Goal: Browse casually: Explore the website without a specific task or goal

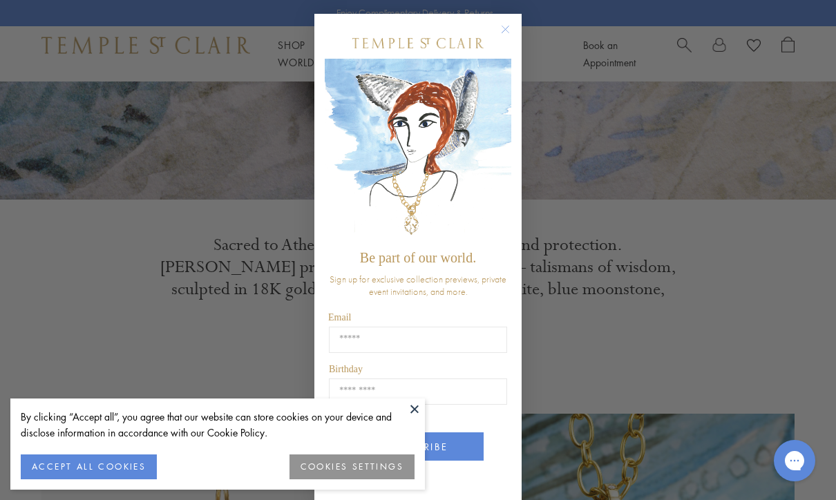
scroll to position [333, 0]
click at [500, 38] on circle "Close dialog" at bounding box center [506, 29] width 17 height 17
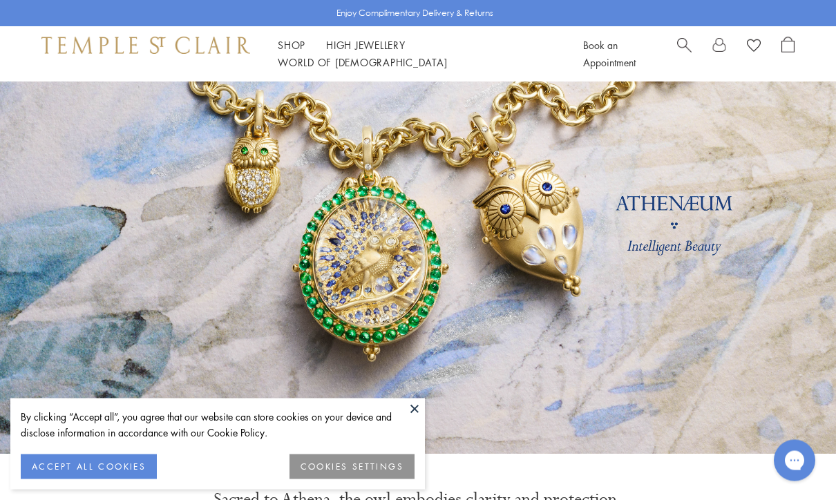
scroll to position [0, 0]
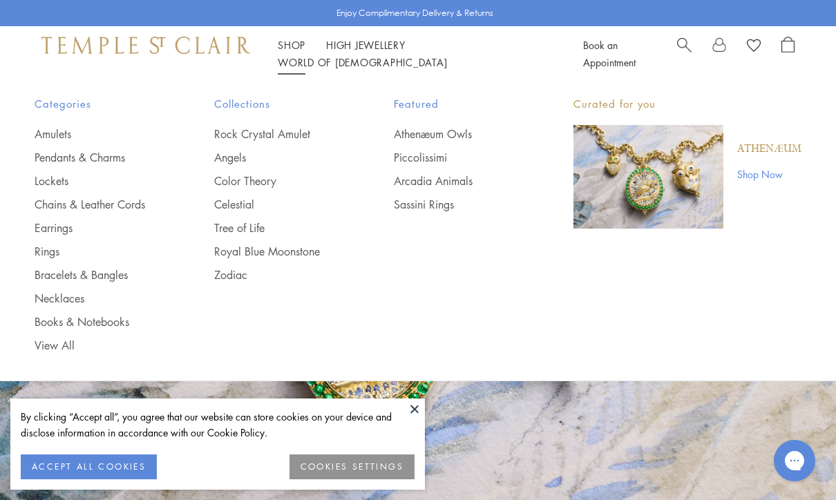
click at [69, 221] on link "Earrings" at bounding box center [97, 228] width 124 height 15
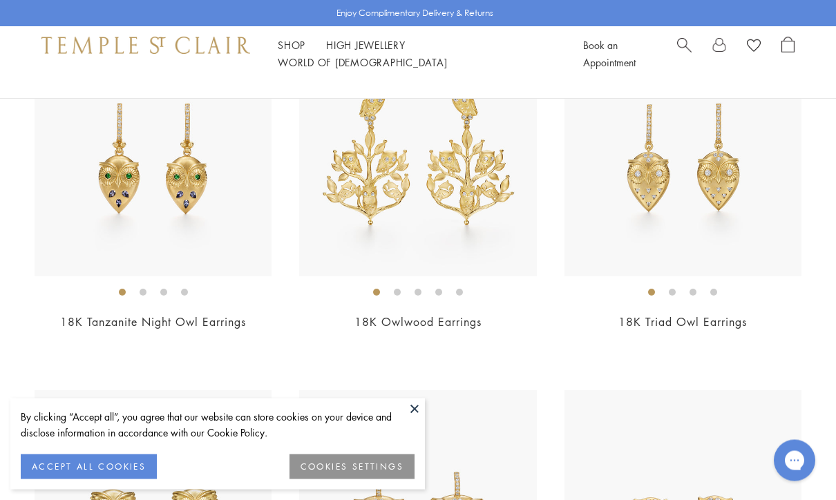
scroll to position [214, 0]
click at [223, 221] on img at bounding box center [153, 157] width 237 height 237
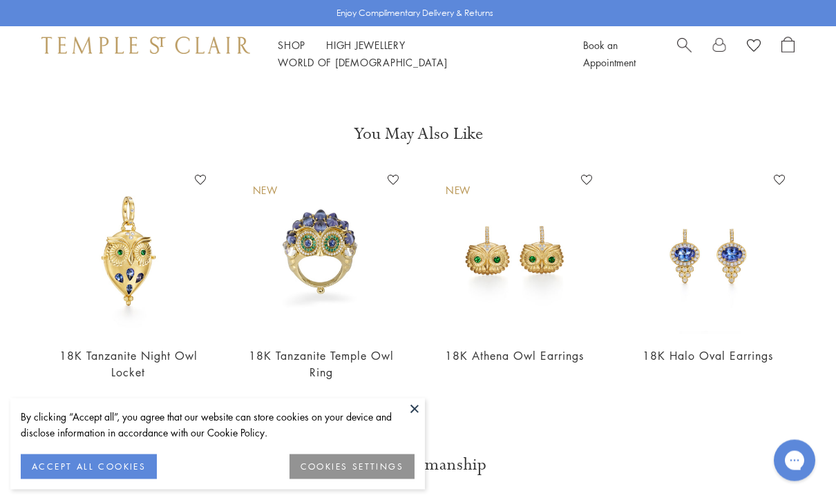
scroll to position [1086, 0]
click at [564, 315] on img at bounding box center [515, 252] width 166 height 166
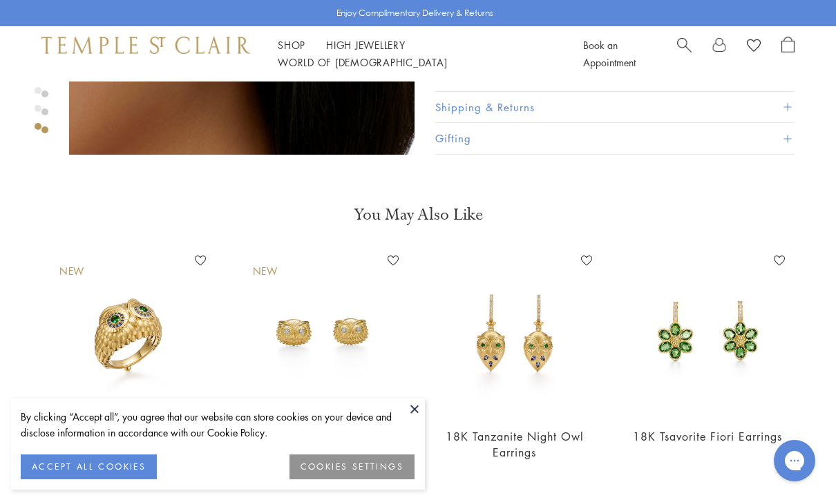
scroll to position [1004, 0]
click at [330, 353] on img at bounding box center [322, 334] width 166 height 166
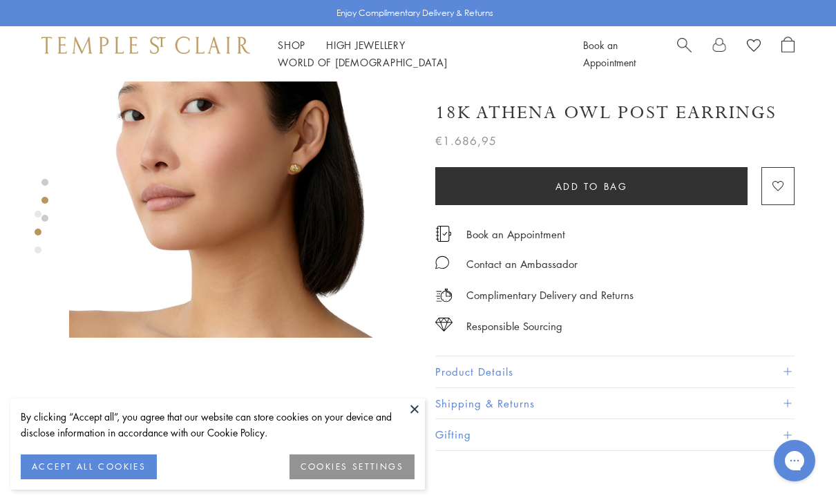
scroll to position [388, 0]
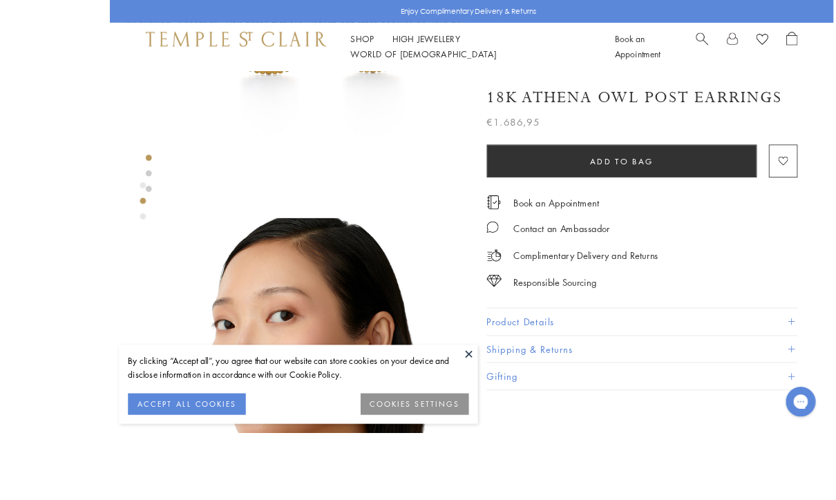
scroll to position [330, 1]
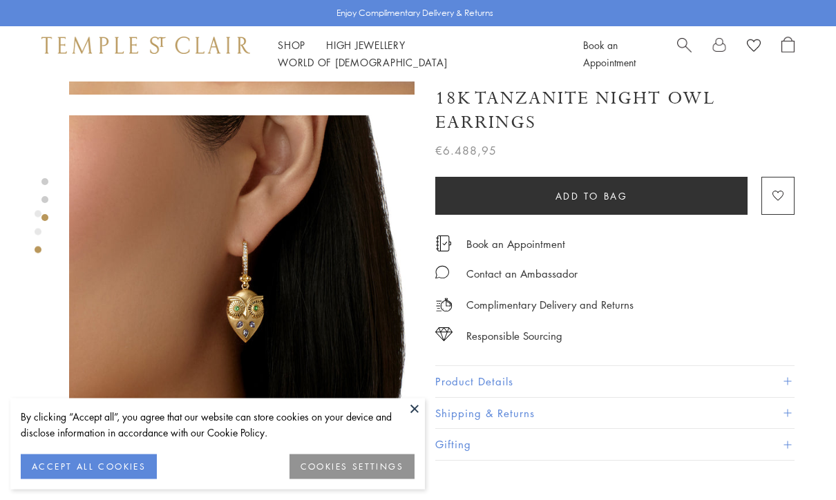
scroll to position [699, 0]
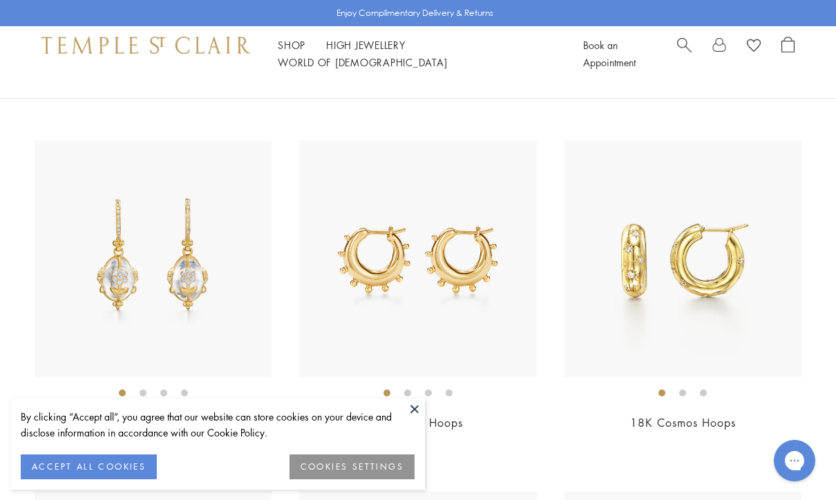
scroll to position [3664, 0]
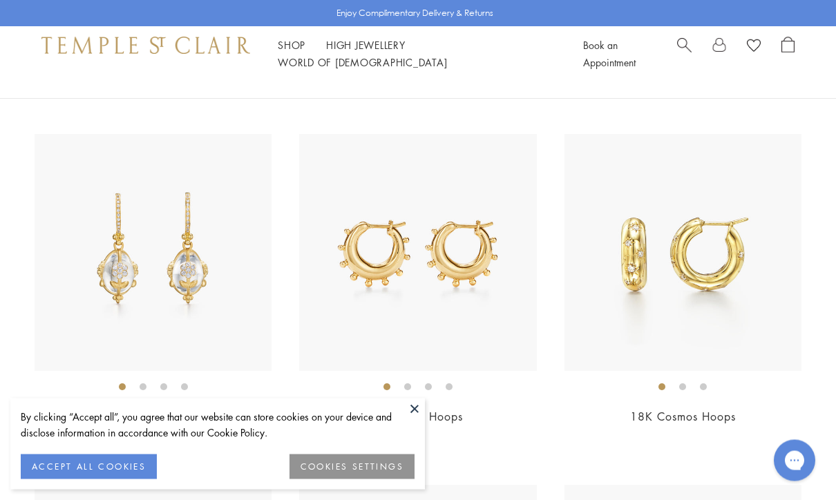
click at [496, 294] on img at bounding box center [417, 253] width 237 height 237
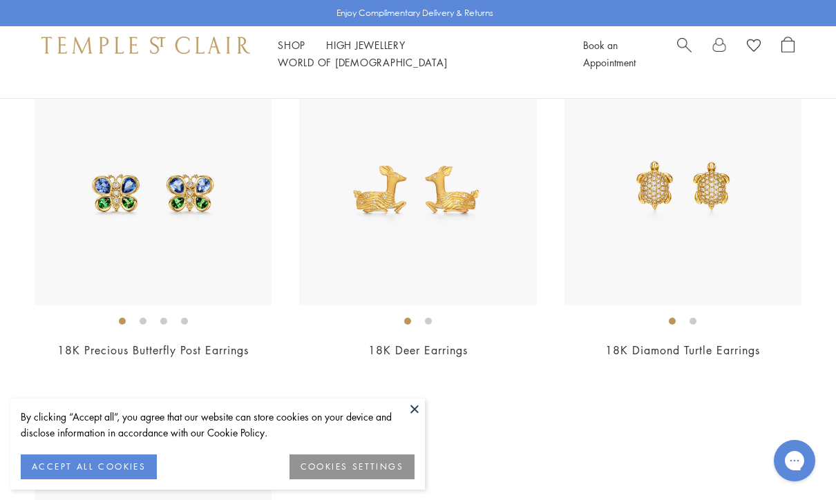
scroll to position [5844, 0]
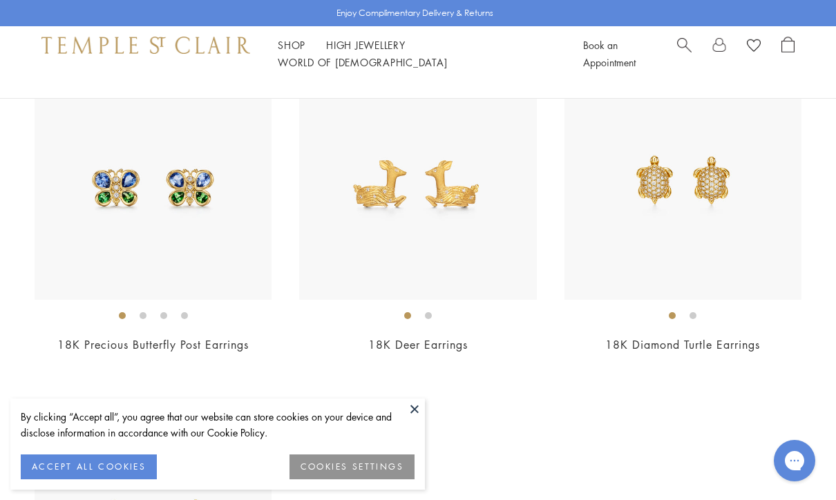
click at [476, 222] on img at bounding box center [417, 180] width 237 height 237
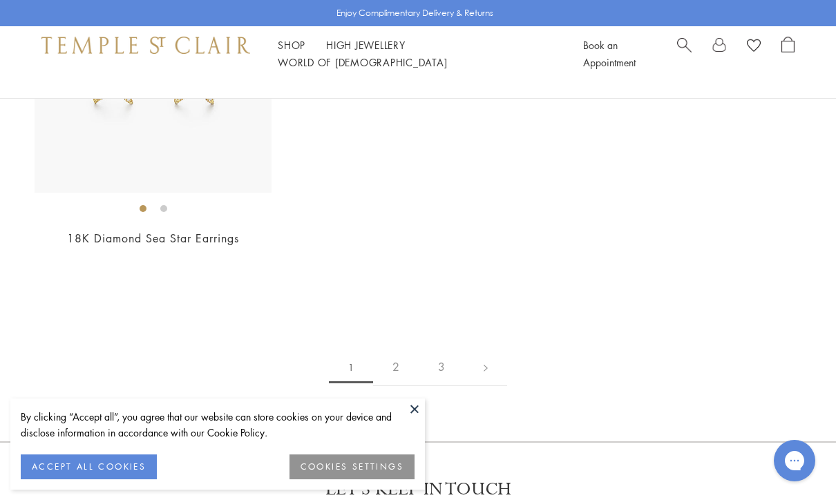
scroll to position [6301, 0]
click at [399, 362] on link "2" at bounding box center [396, 369] width 46 height 38
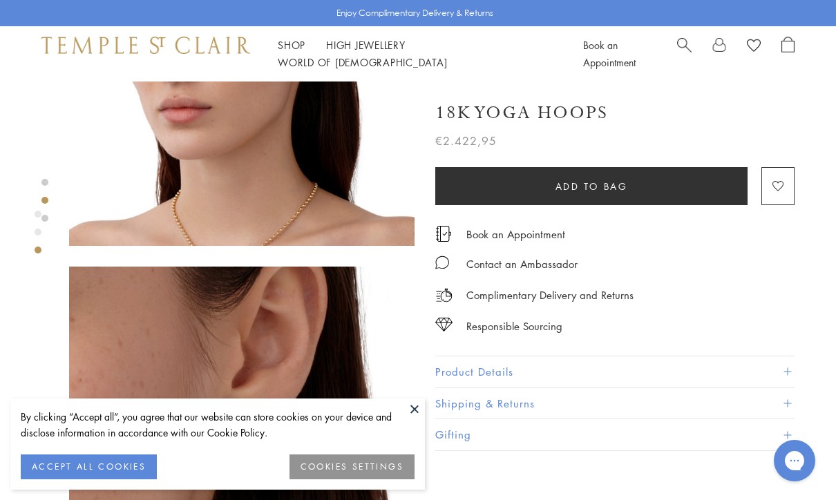
scroll to position [518, 0]
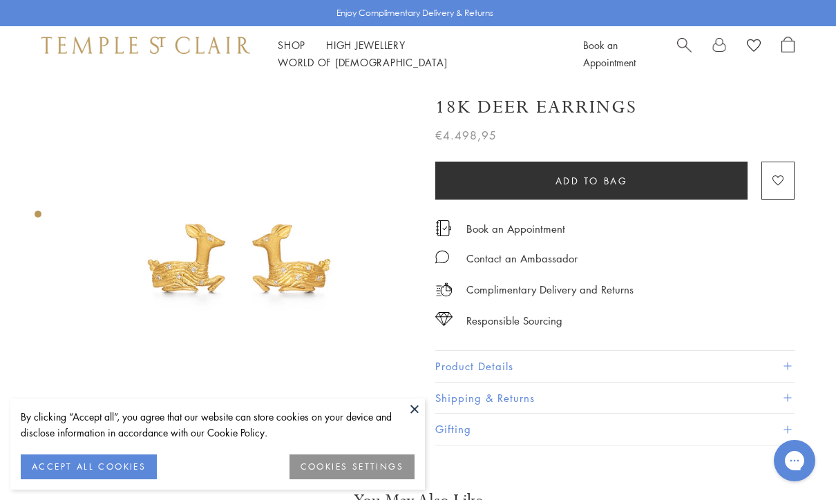
click at [579, 364] on button "Product Details" at bounding box center [614, 366] width 359 height 31
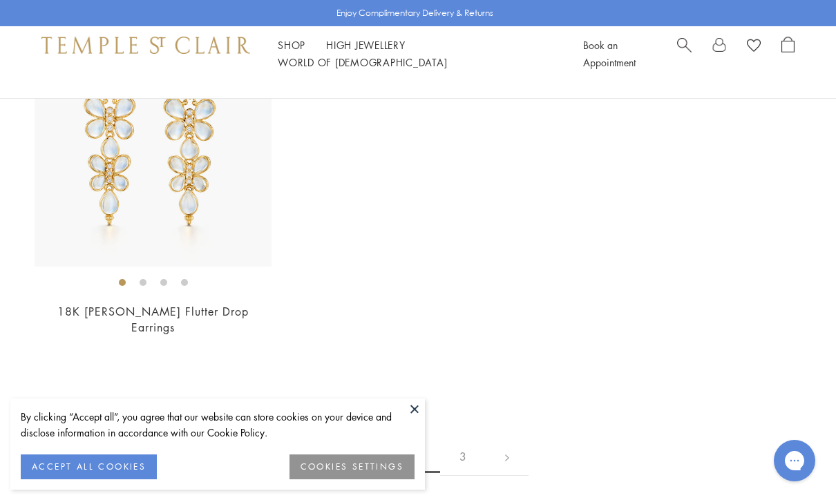
scroll to position [5898, 0]
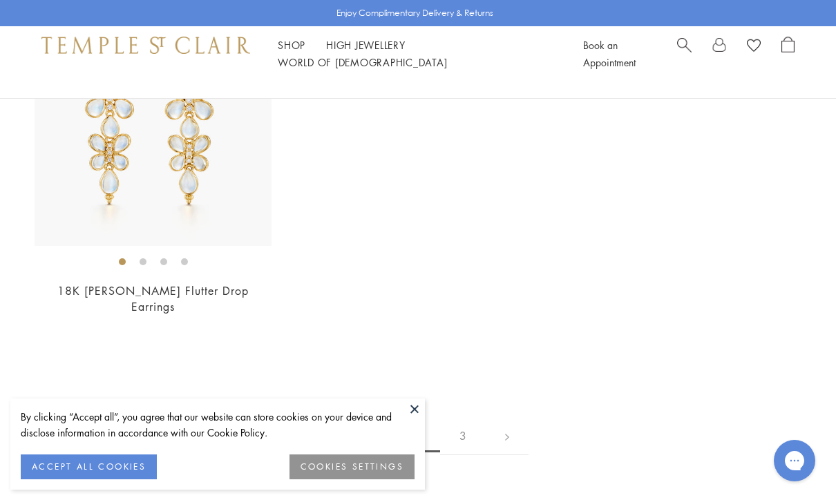
click at [463, 440] on link "3" at bounding box center [463, 436] width 46 height 38
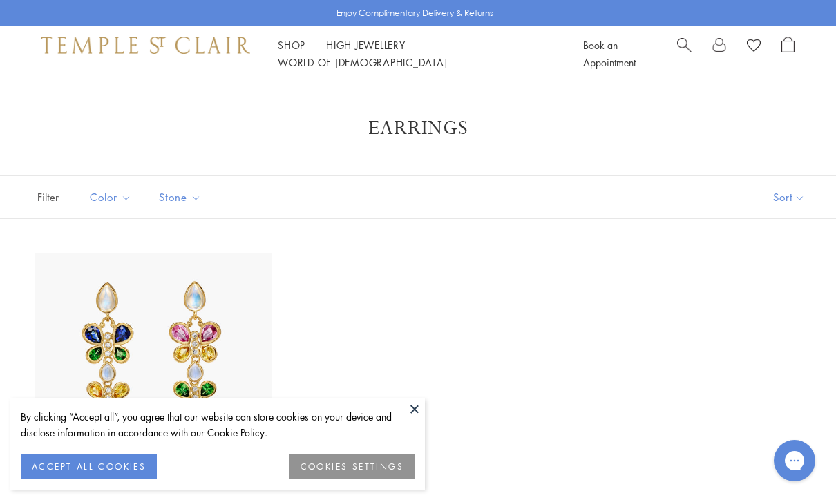
click at [297, 52] on link "Shop Shop" at bounding box center [292, 45] width 28 height 14
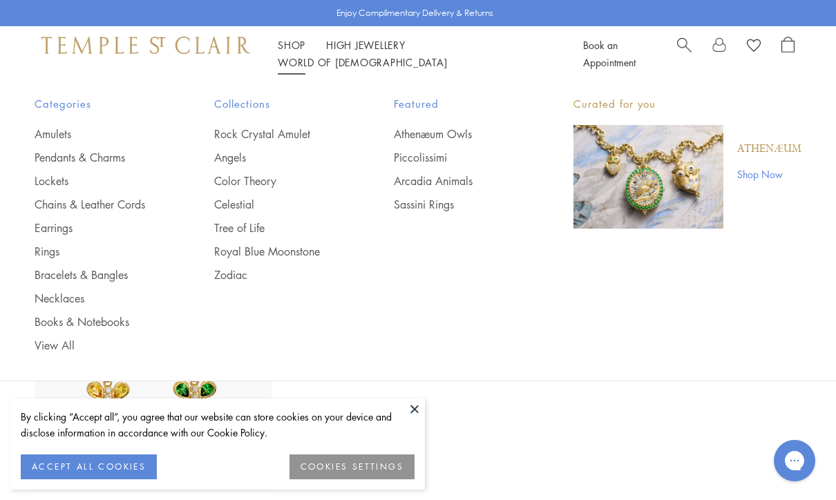
click at [54, 254] on link "Rings" at bounding box center [97, 251] width 124 height 15
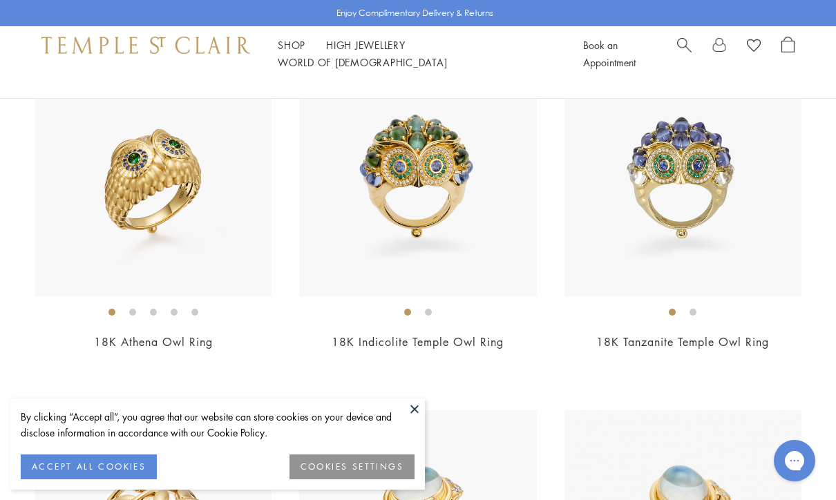
scroll to position [194, 0]
click at [203, 227] on img at bounding box center [153, 178] width 237 height 237
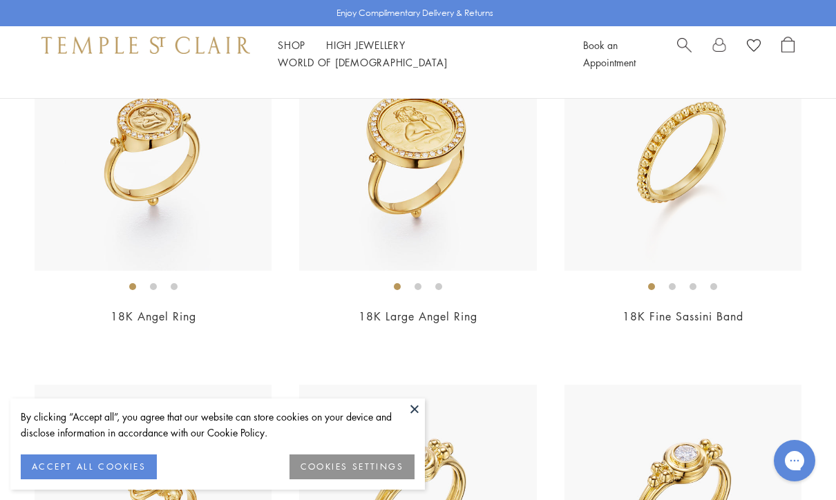
scroll to position [1626, 0]
click at [738, 209] on img at bounding box center [683, 151] width 237 height 237
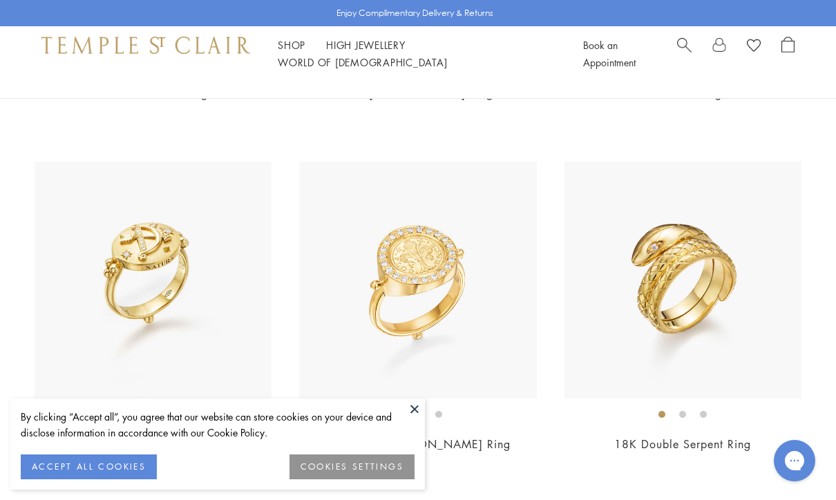
scroll to position [3253, 0]
click at [717, 334] on img at bounding box center [683, 280] width 237 height 237
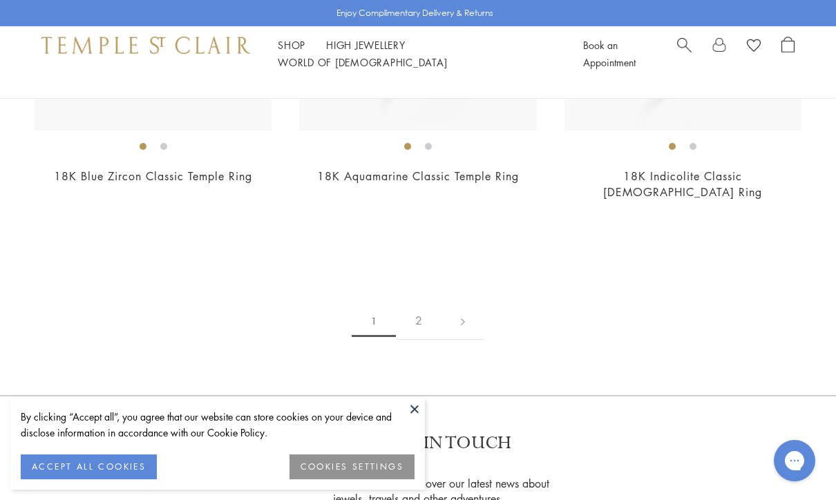
scroll to position [5632, 0]
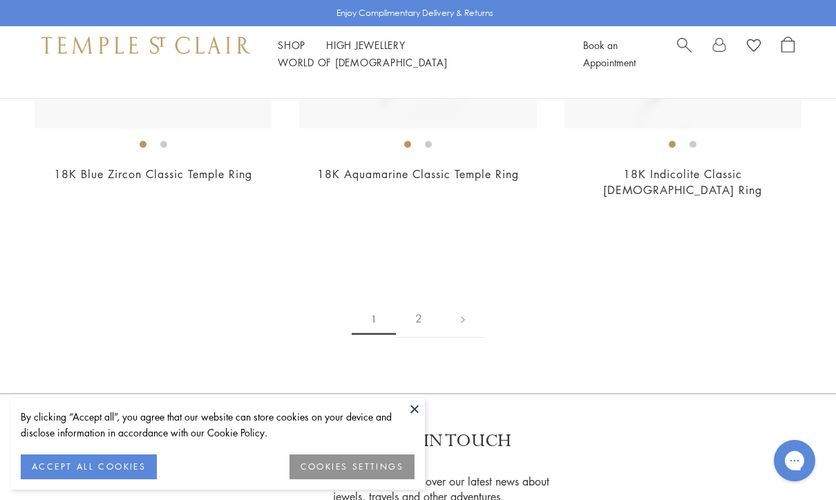
click at [418, 300] on link "2" at bounding box center [419, 319] width 46 height 38
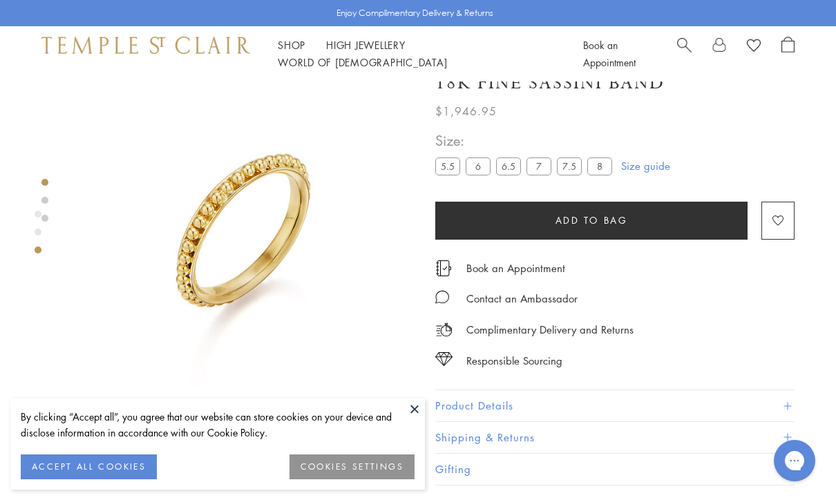
scroll to position [22, 0]
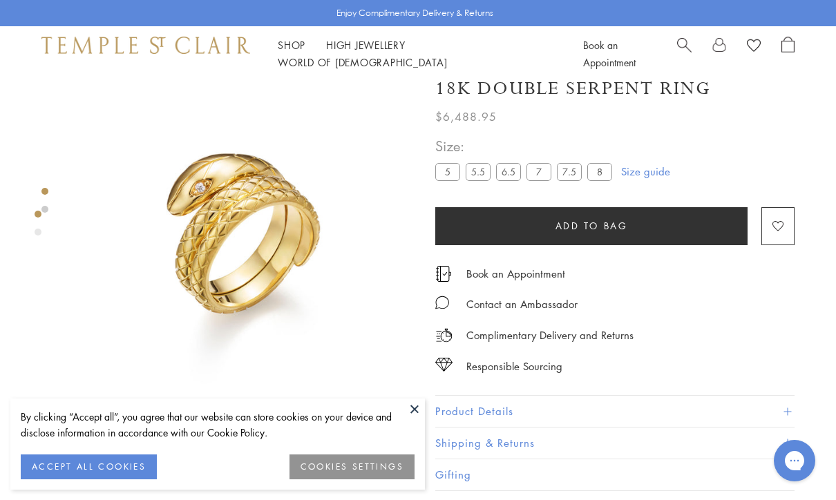
scroll to position [19, 0]
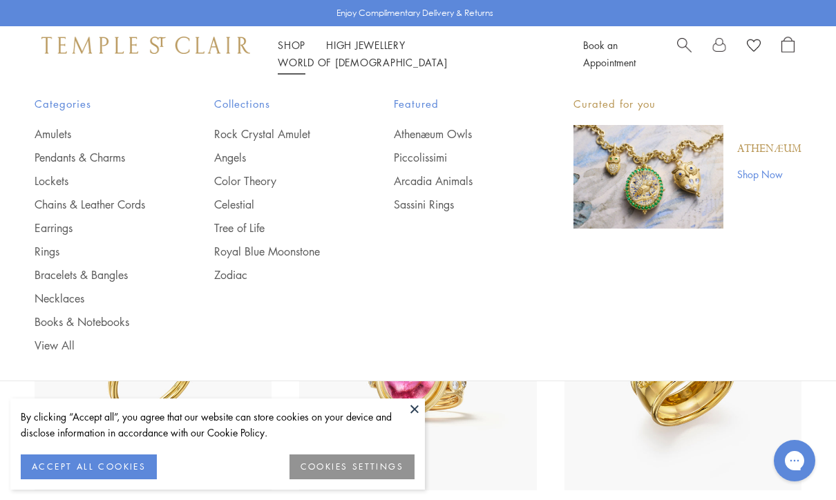
click at [75, 303] on link "Necklaces" at bounding box center [97, 298] width 124 height 15
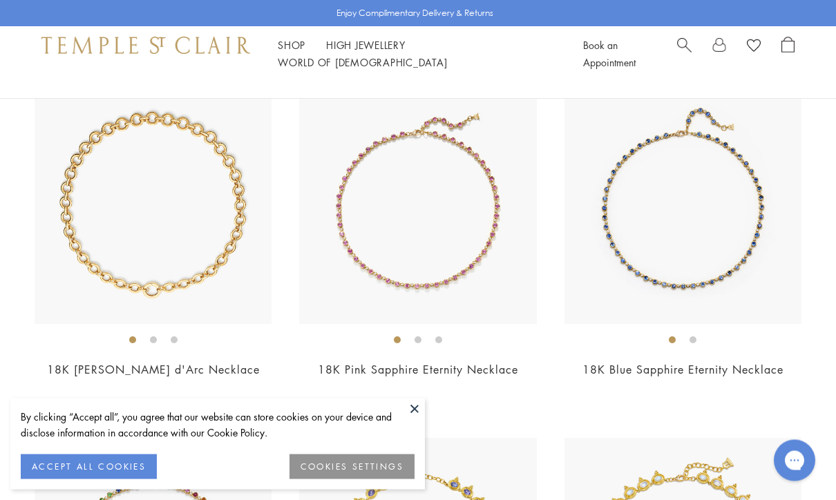
scroll to position [2626, 0]
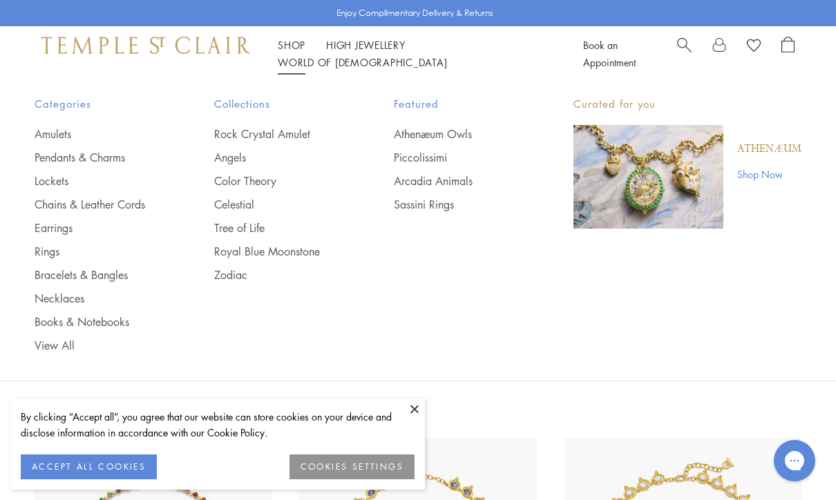
click at [117, 153] on link "Pendants & Charms" at bounding box center [97, 157] width 124 height 15
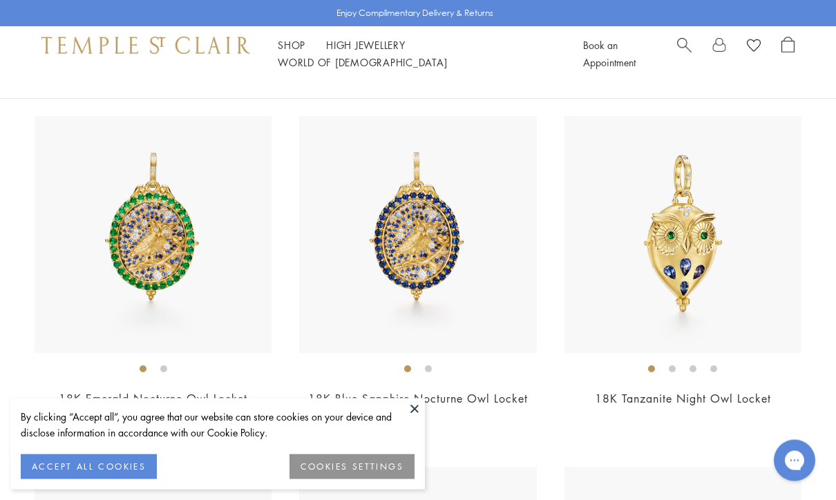
scroll to position [138, 0]
click at [727, 301] on img at bounding box center [683, 234] width 237 height 237
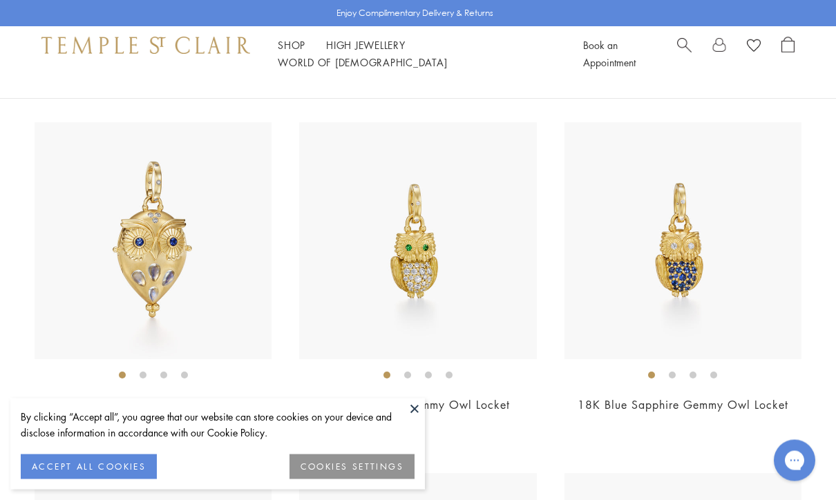
scroll to position [482, 0]
click at [762, 309] on img at bounding box center [683, 240] width 237 height 237
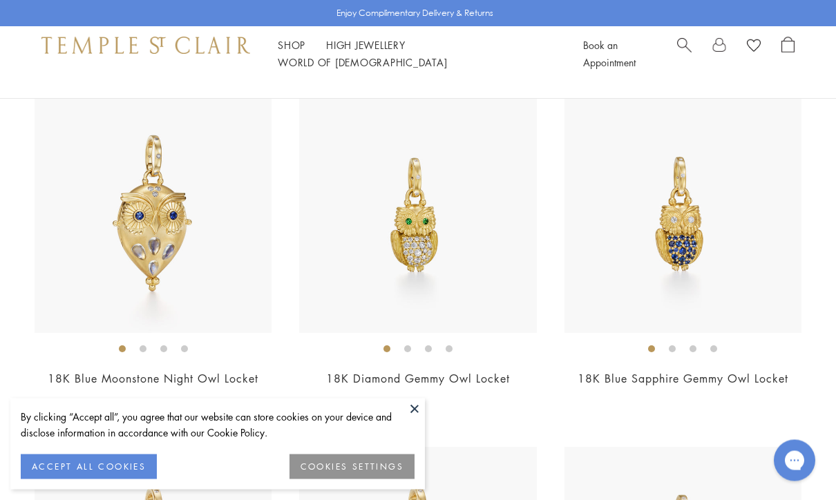
scroll to position [509, 0]
click at [229, 281] on img at bounding box center [153, 214] width 237 height 237
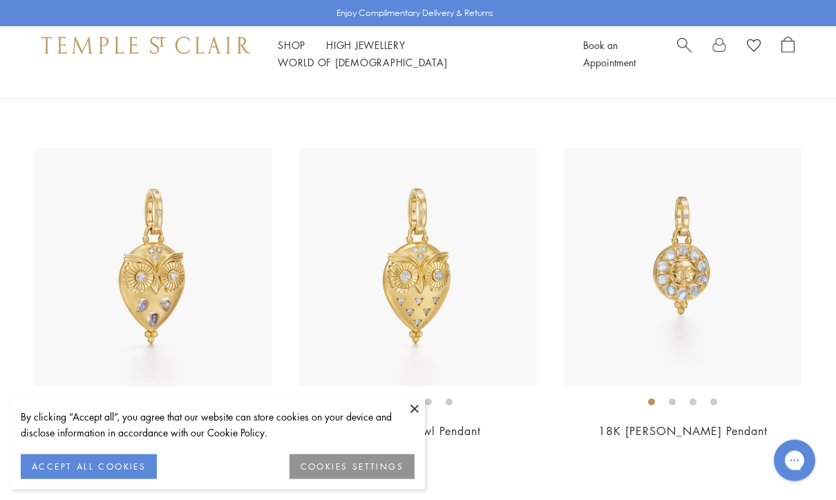
scroll to position [807, 0]
click at [486, 328] on img at bounding box center [417, 267] width 237 height 237
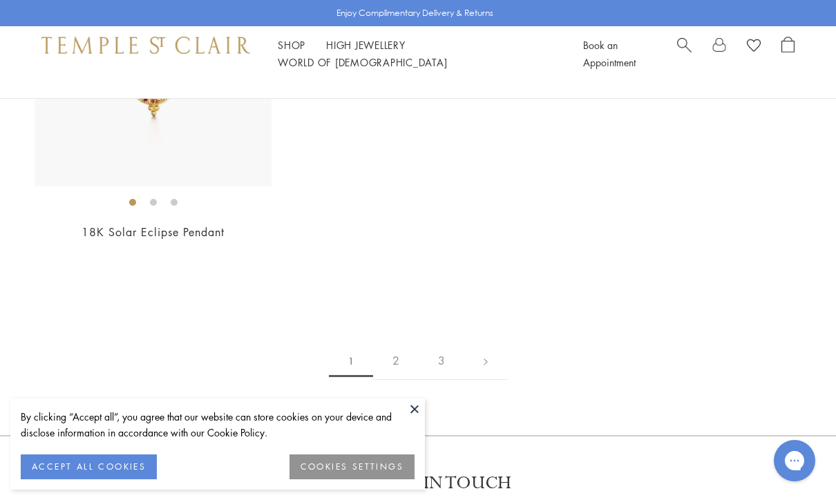
scroll to position [7716, 0]
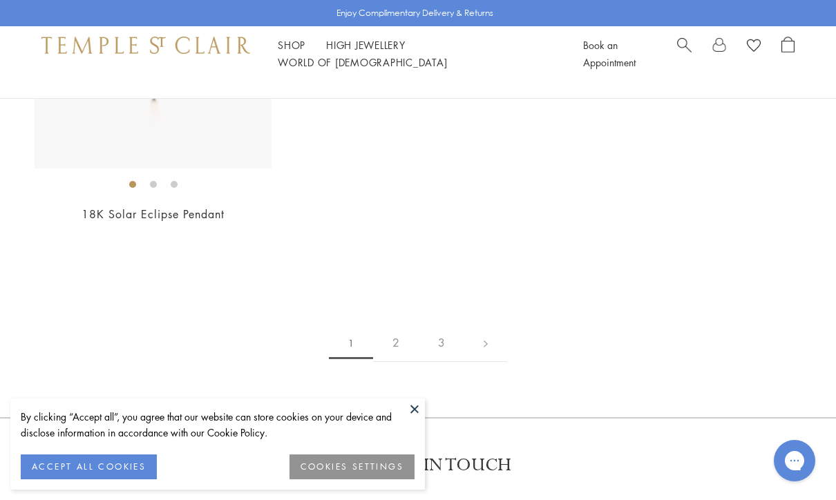
click at [392, 326] on link "2" at bounding box center [396, 343] width 46 height 38
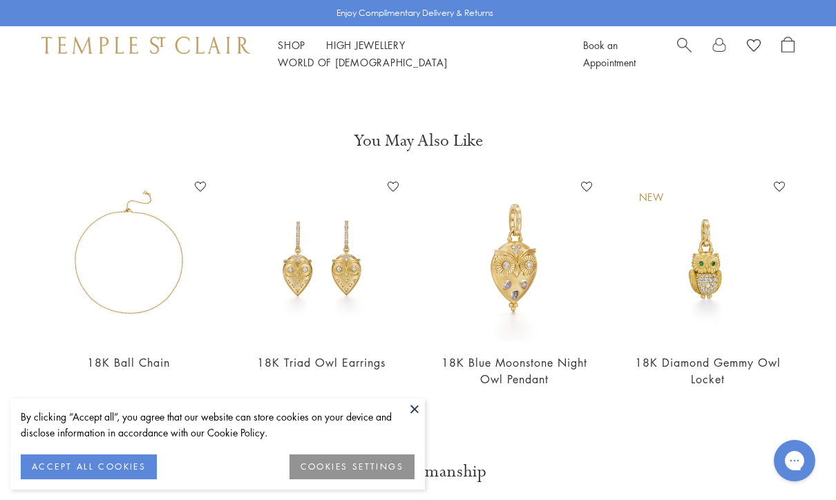
scroll to position [1076, 0]
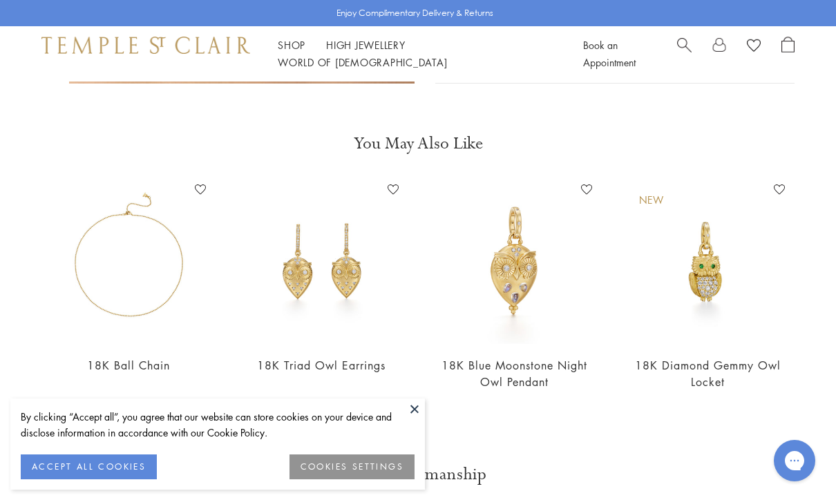
click at [722, 370] on link "18K Diamond Gemmy Owl Locket" at bounding box center [708, 373] width 146 height 31
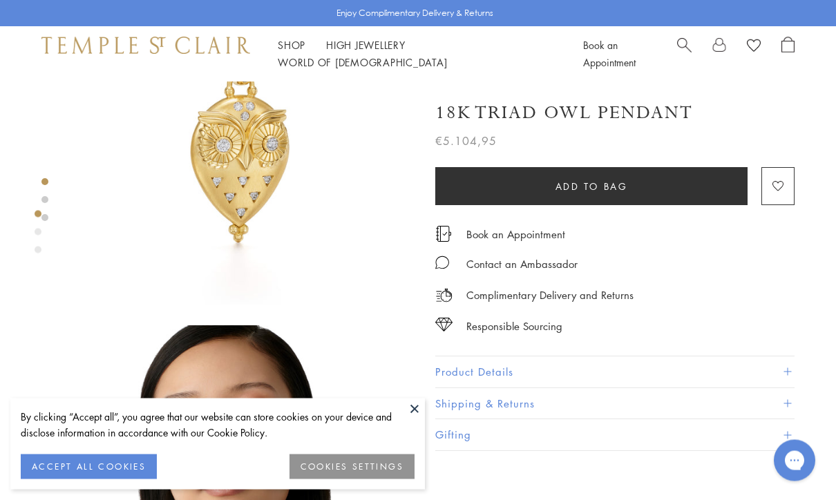
scroll to position [103, 0]
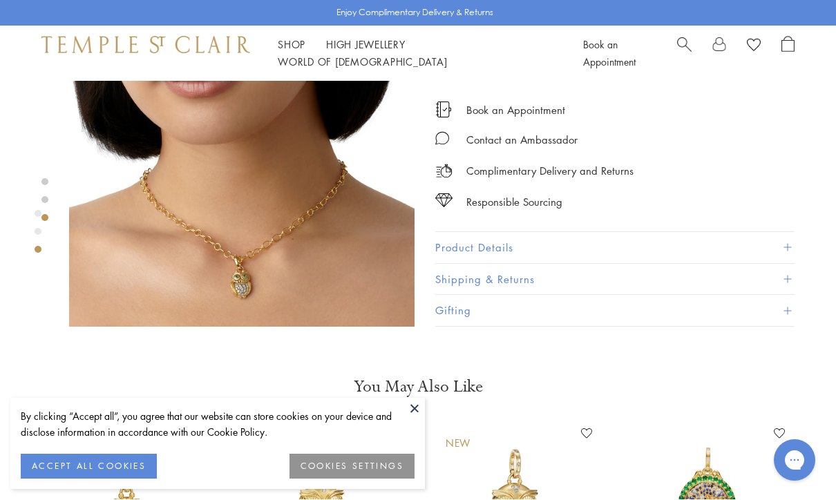
scroll to position [833, 0]
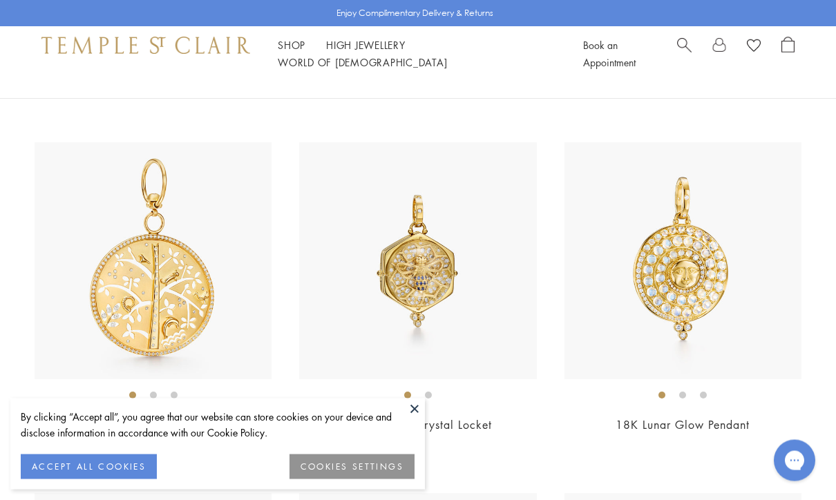
scroll to position [5381, 0]
click at [358, 279] on img at bounding box center [417, 260] width 237 height 237
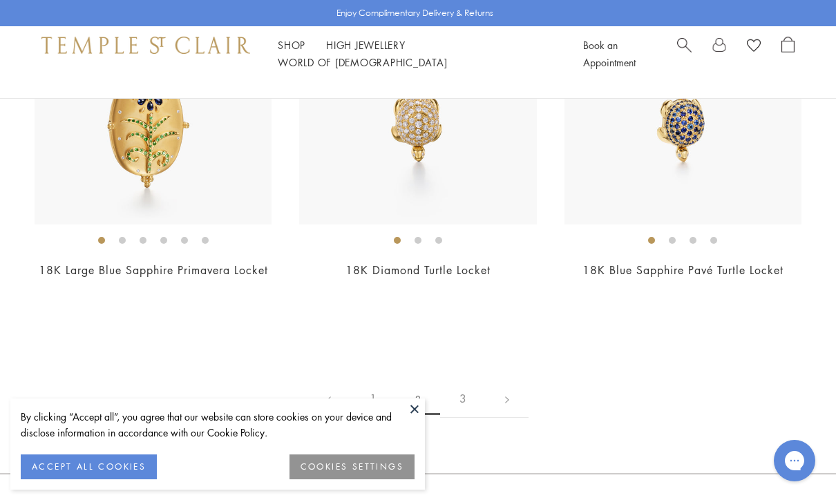
scroll to position [6596, 0]
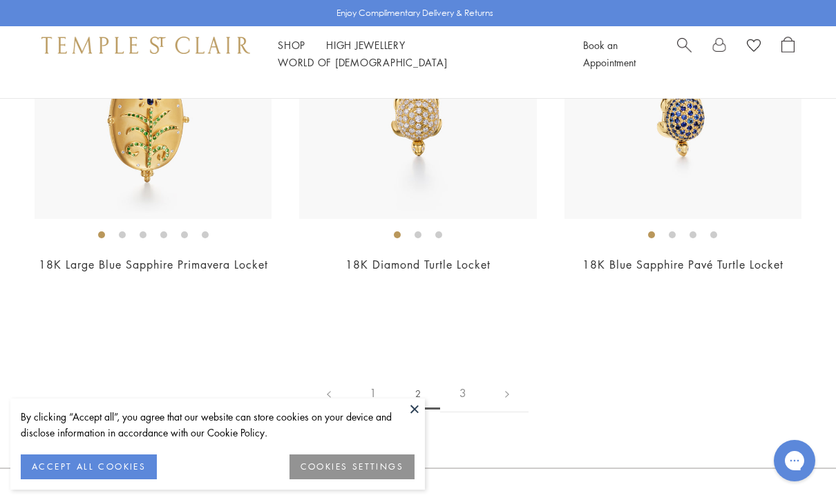
click at [463, 375] on link "3" at bounding box center [463, 394] width 46 height 38
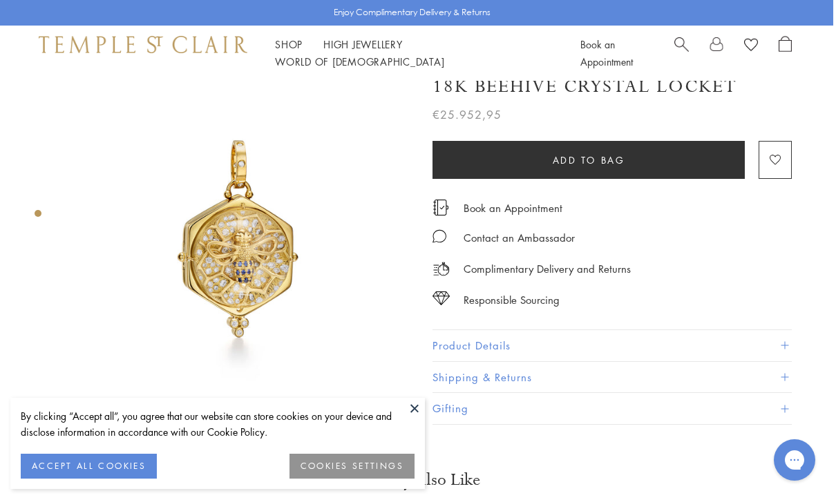
scroll to position [21, 3]
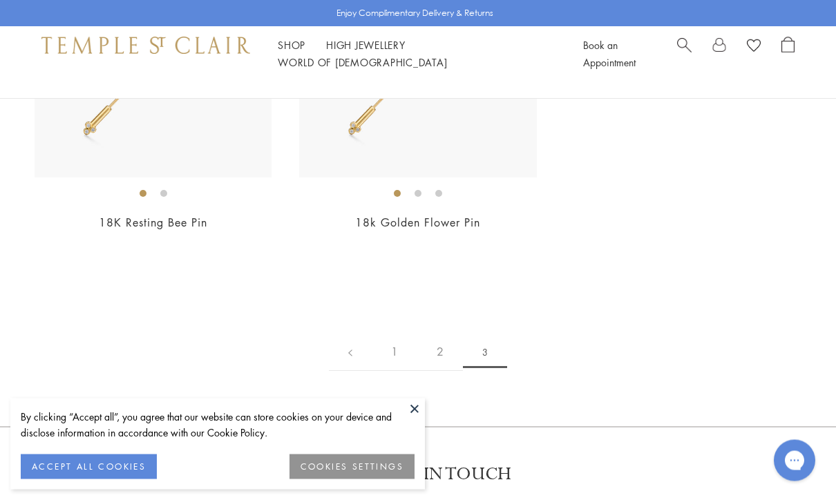
scroll to position [1040, 0]
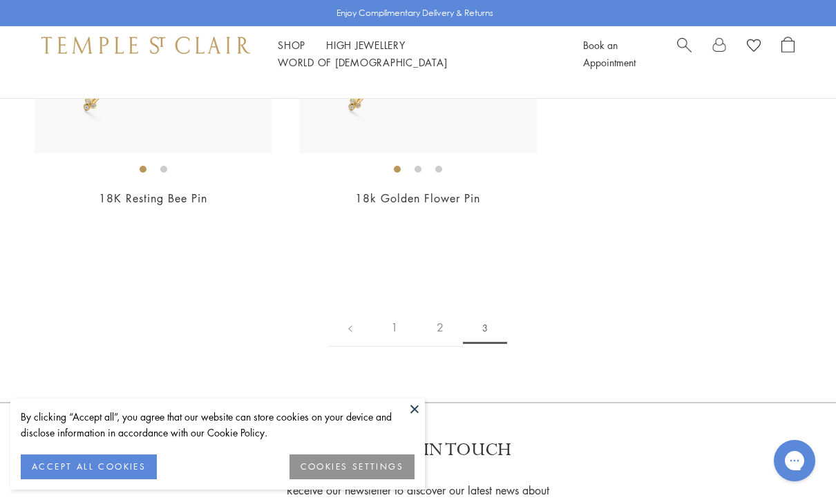
click at [436, 317] on link "2" at bounding box center [440, 328] width 46 height 38
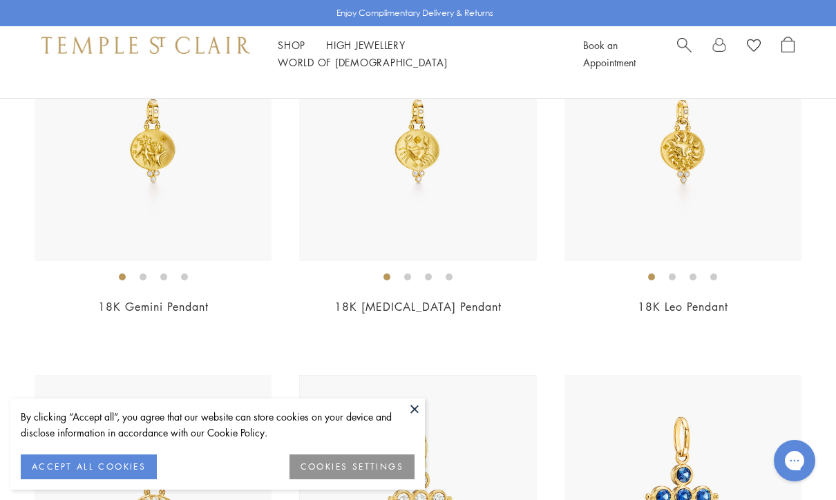
scroll to position [1282, 0]
click at [637, 199] on img at bounding box center [683, 144] width 237 height 237
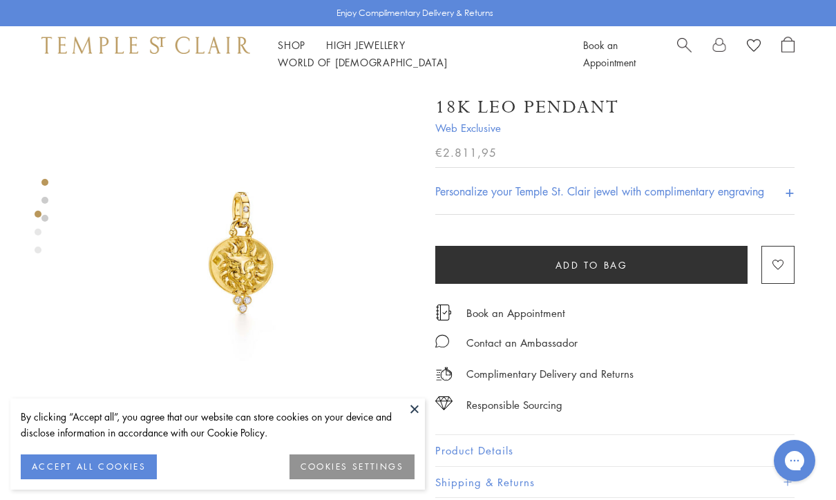
click at [281, 52] on link "Shop Shop" at bounding box center [292, 45] width 28 height 14
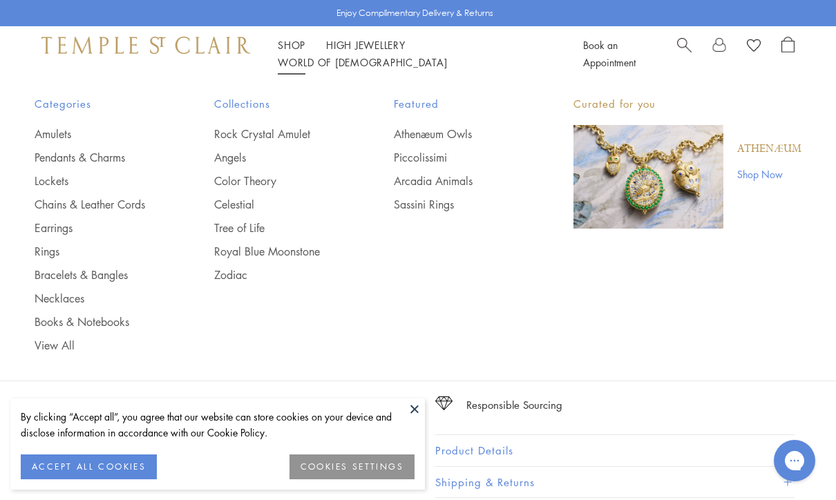
click at [50, 252] on link "Rings" at bounding box center [97, 251] width 124 height 15
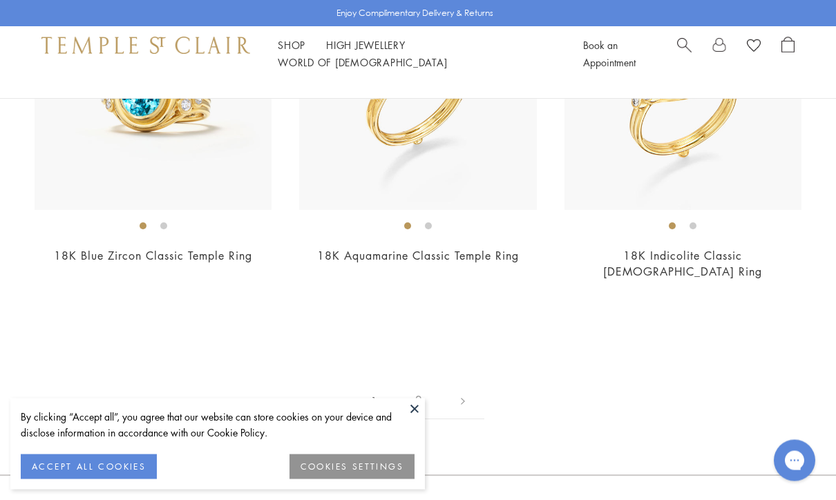
scroll to position [5620, 0]
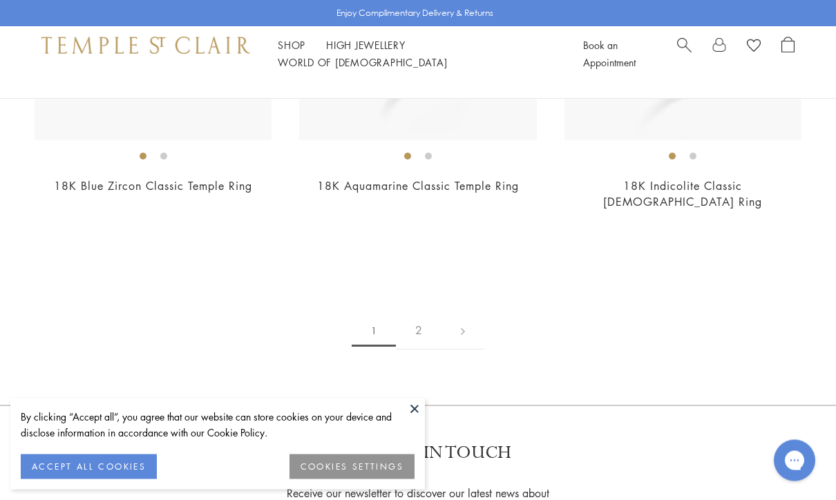
click at [416, 312] on link "2" at bounding box center [419, 331] width 46 height 38
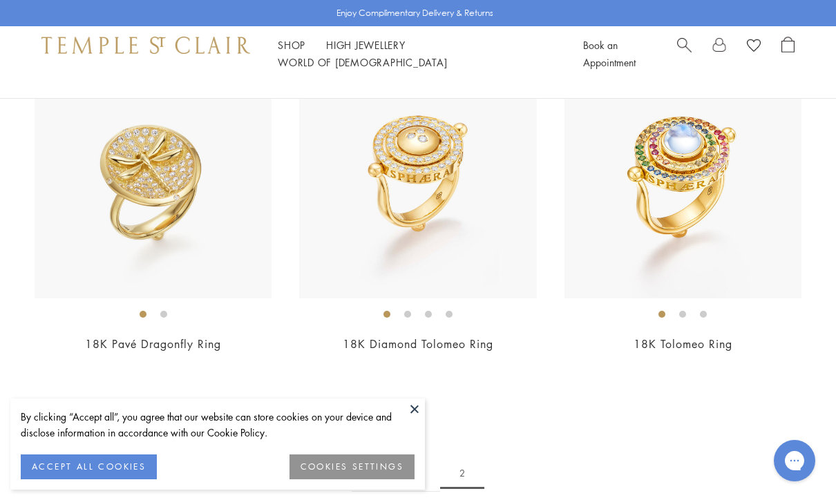
scroll to position [491, 0]
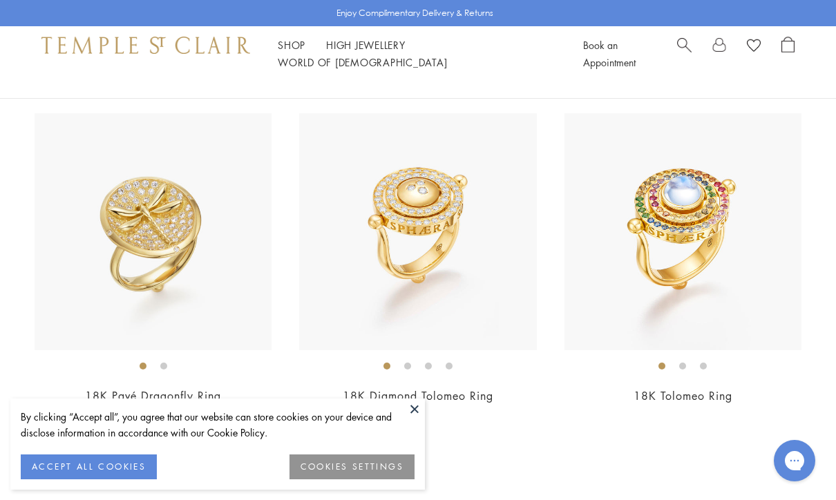
click at [505, 276] on img at bounding box center [417, 231] width 237 height 237
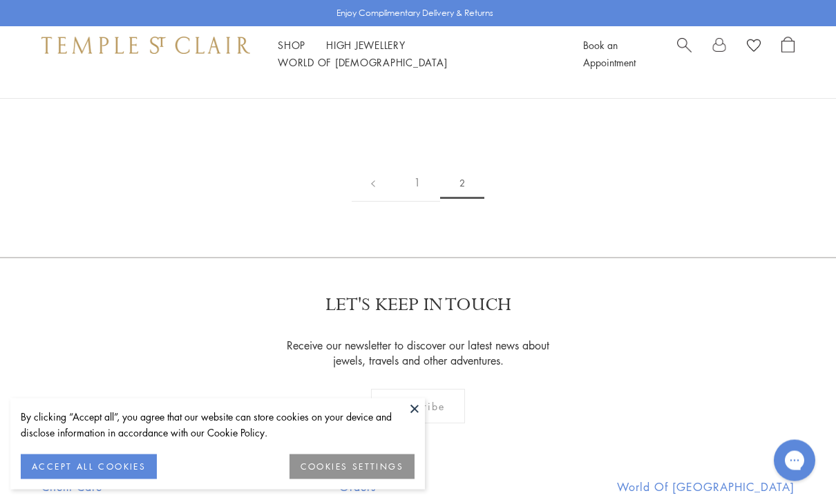
scroll to position [842, 0]
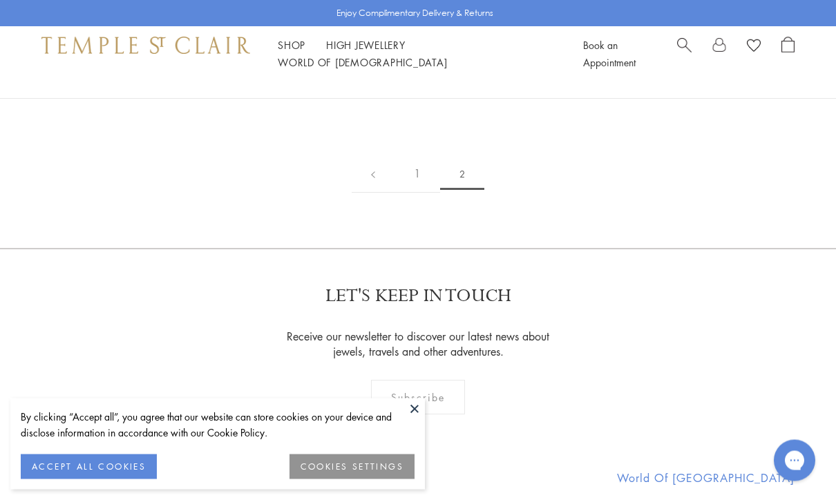
click at [421, 173] on link "1" at bounding box center [418, 175] width 46 height 38
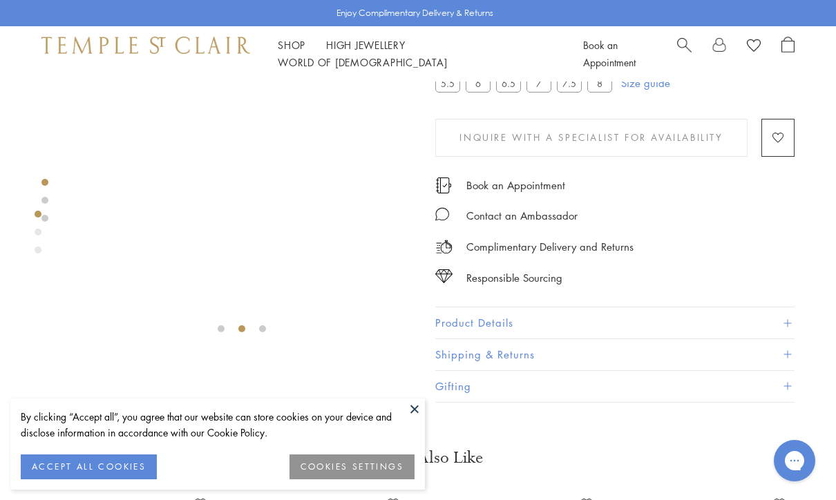
scroll to position [69, 0]
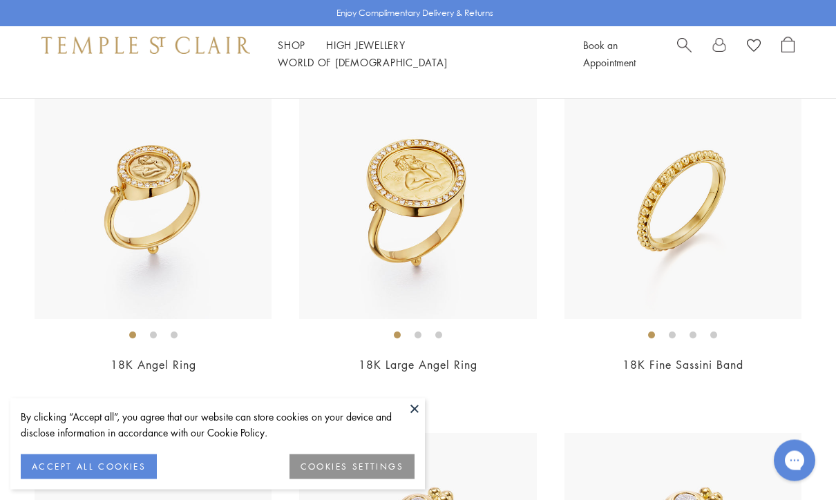
scroll to position [1577, 0]
